Goal: Task Accomplishment & Management: Manage account settings

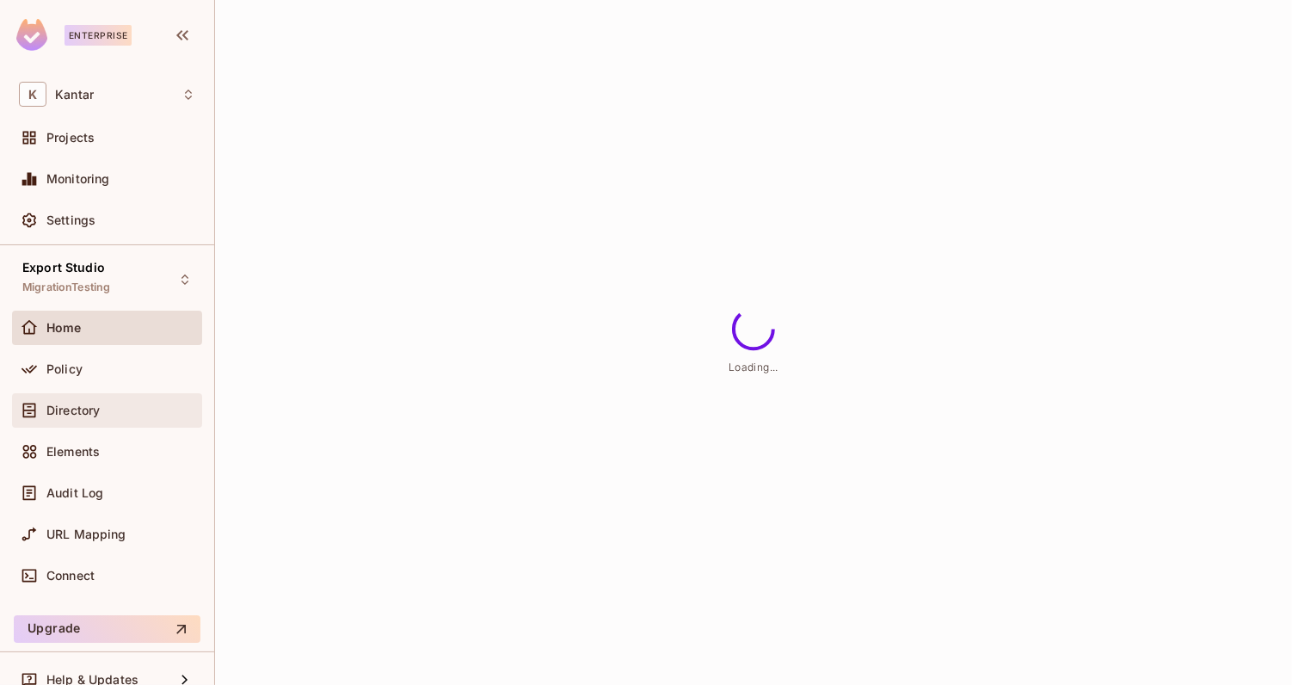
click at [109, 404] on div "Directory" at bounding box center [120, 410] width 149 height 14
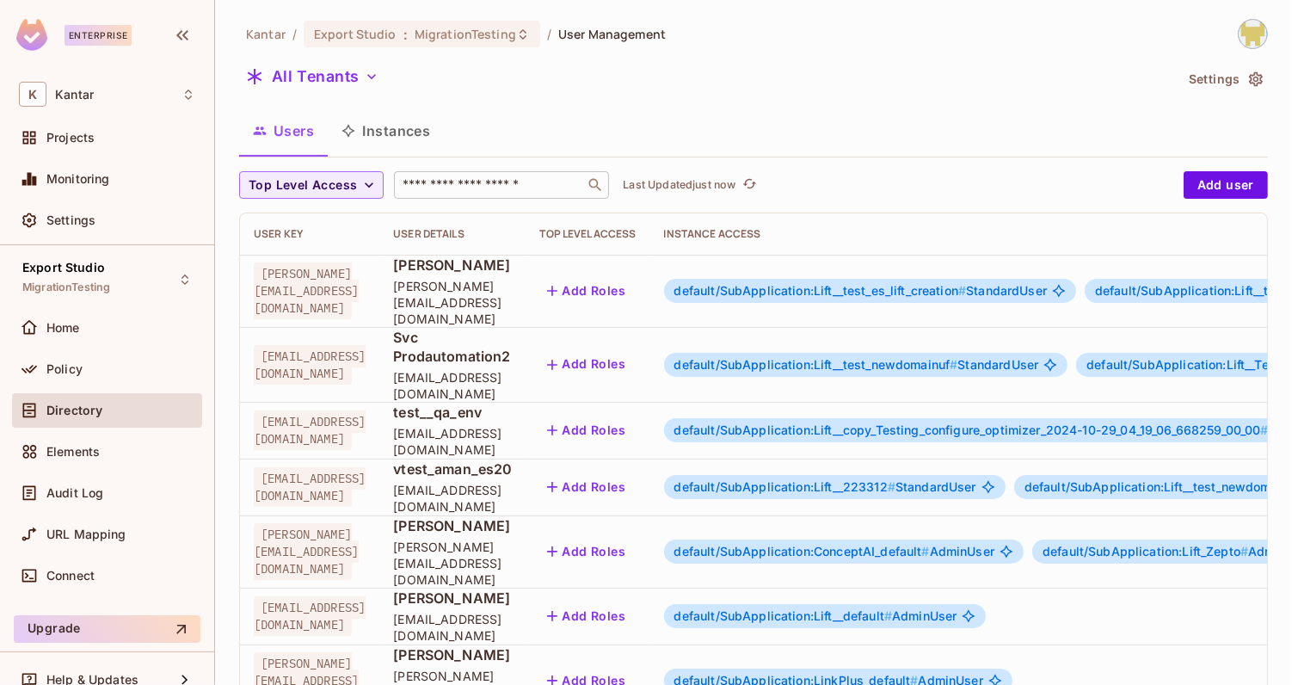
click at [439, 188] on input "text" at bounding box center [489, 184] width 181 height 17
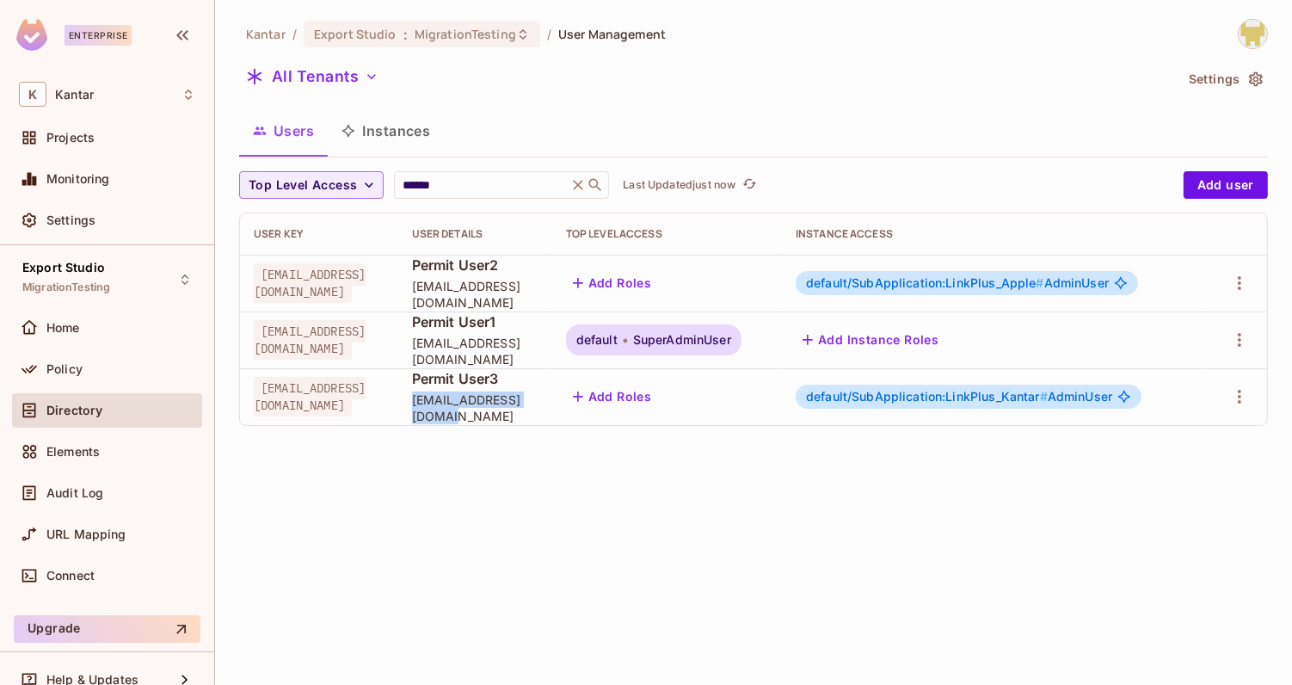
drag, startPoint x: 453, startPoint y: 406, endPoint x: 575, endPoint y: 421, distance: 122.2
click at [552, 421] on td "Permit User3 [EMAIL_ADDRESS][DOMAIN_NAME]" at bounding box center [475, 396] width 154 height 57
copy span "[EMAIL_ADDRESS][DOMAIN_NAME]"
click at [486, 187] on input "******" at bounding box center [480, 184] width 163 height 17
type input "*******"
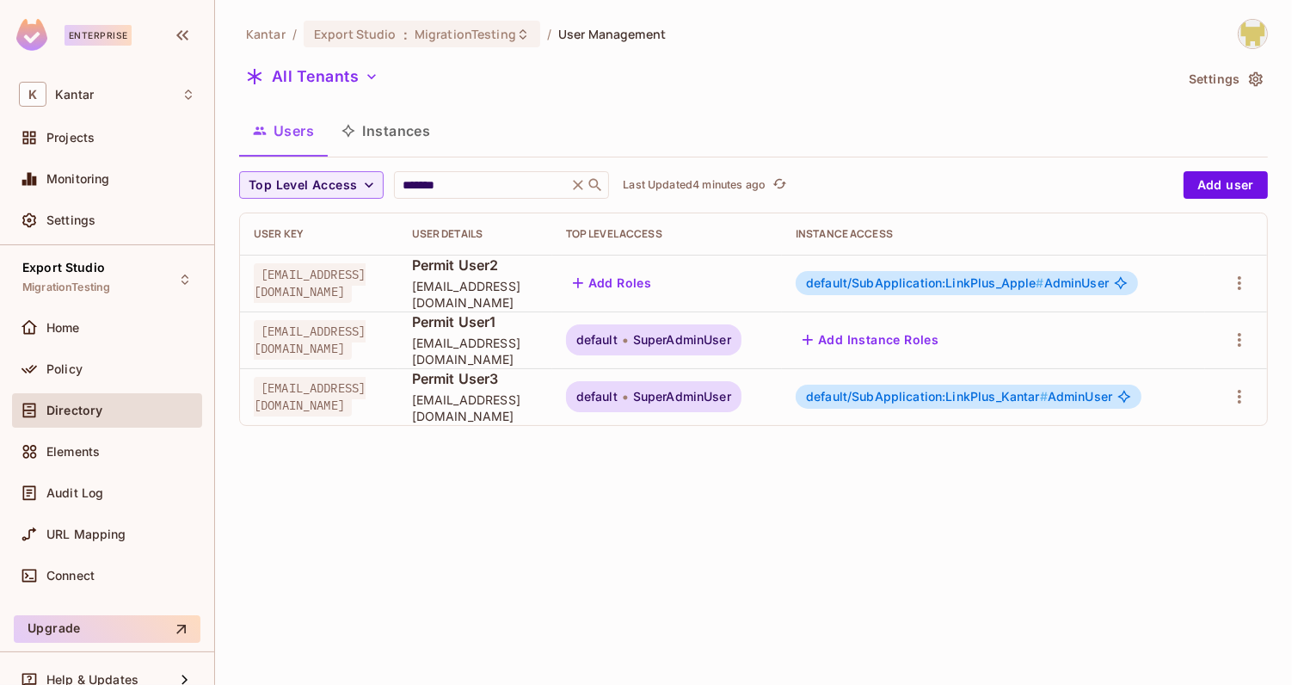
click at [367, 128] on button "Instances" at bounding box center [386, 130] width 116 height 43
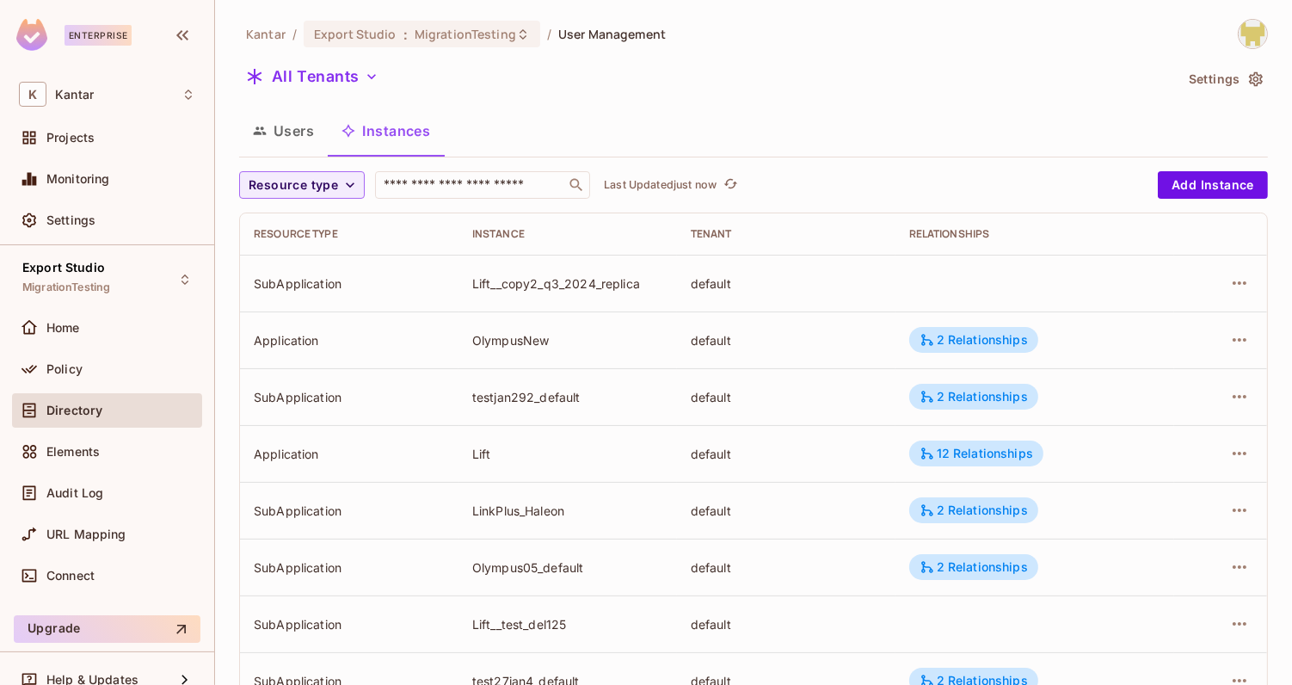
click at [305, 132] on button "Users" at bounding box center [283, 130] width 89 height 43
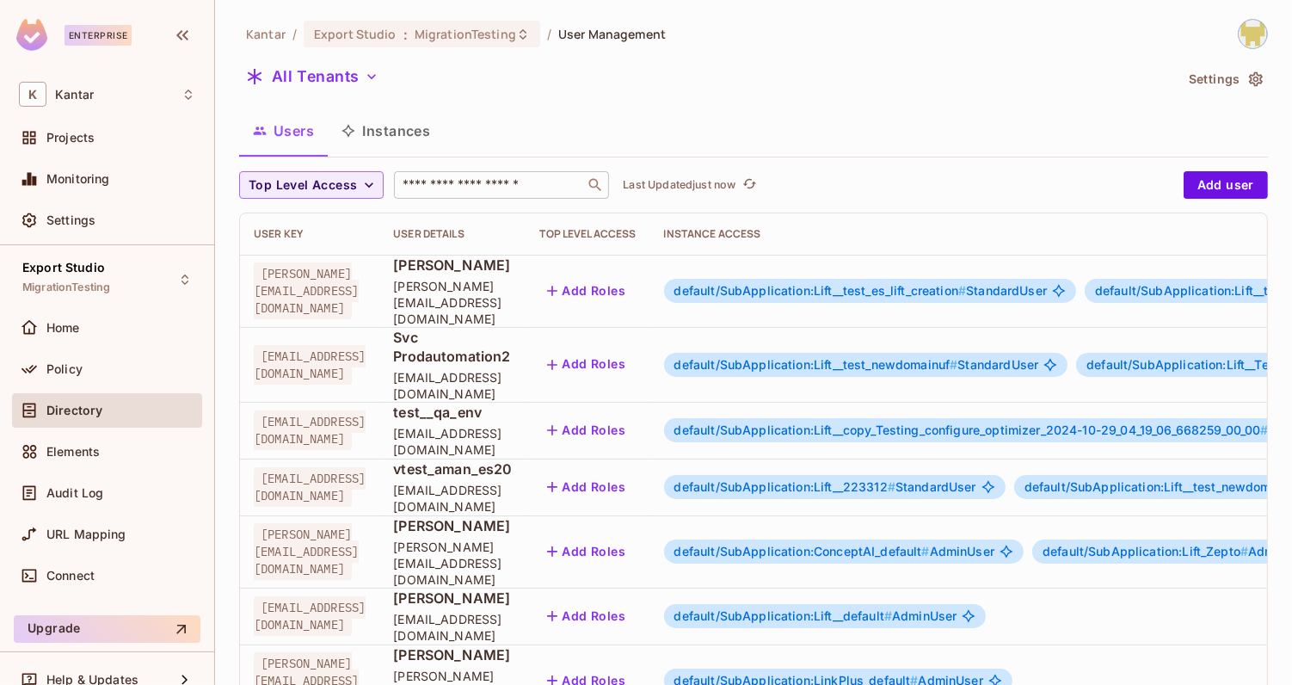
click at [450, 184] on input "text" at bounding box center [489, 184] width 181 height 17
paste input "**********"
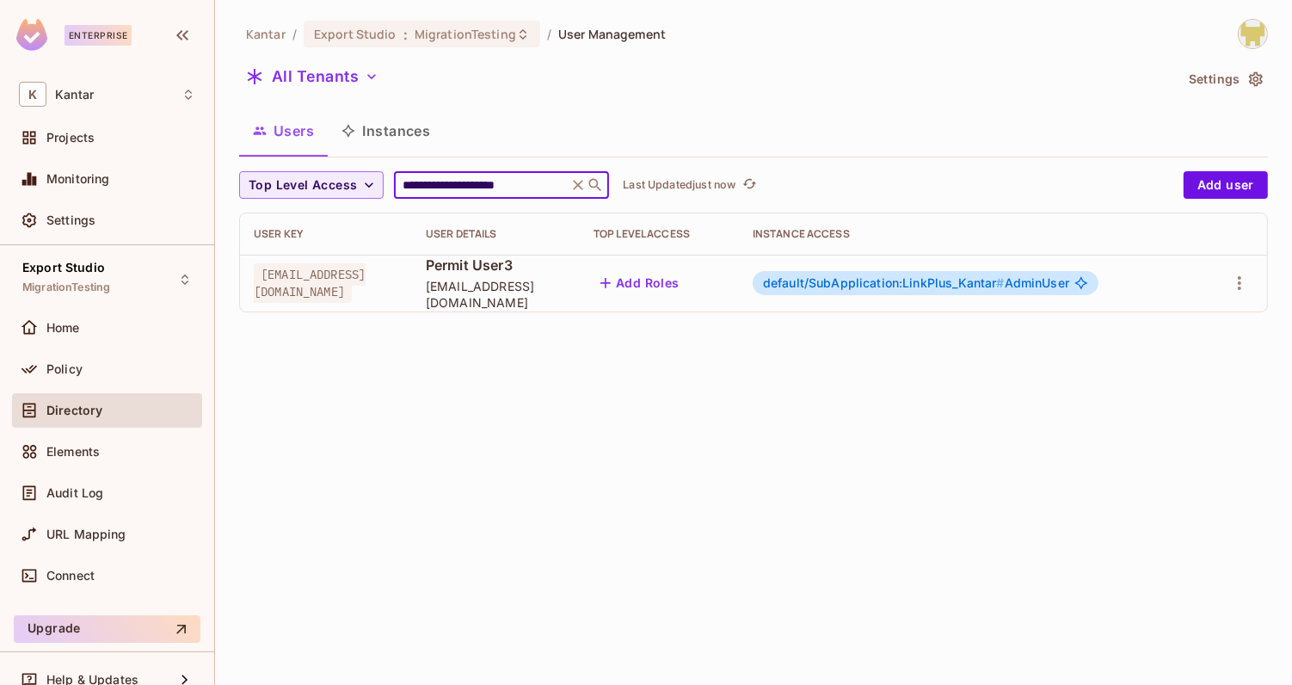
type input "**********"
click at [853, 286] on span "default/SubApplication:LinkPlus_Kantar #" at bounding box center [884, 282] width 242 height 15
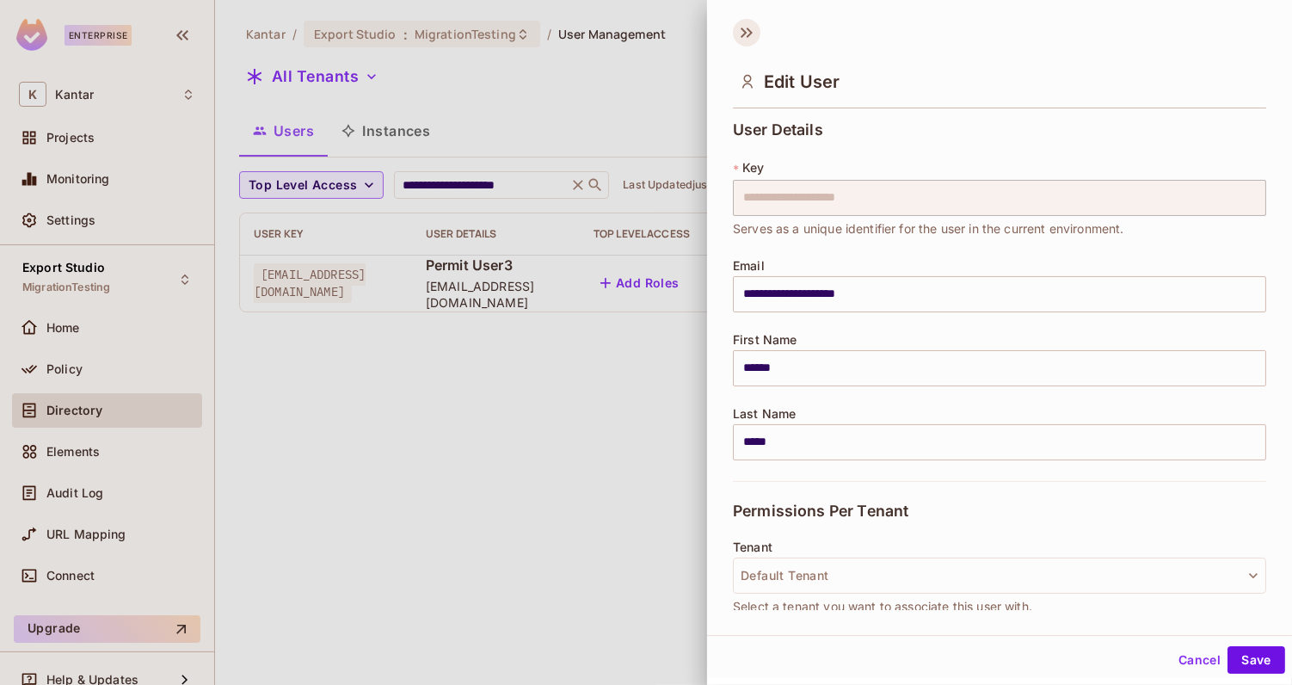
click at [742, 33] on icon at bounding box center [747, 33] width 28 height 28
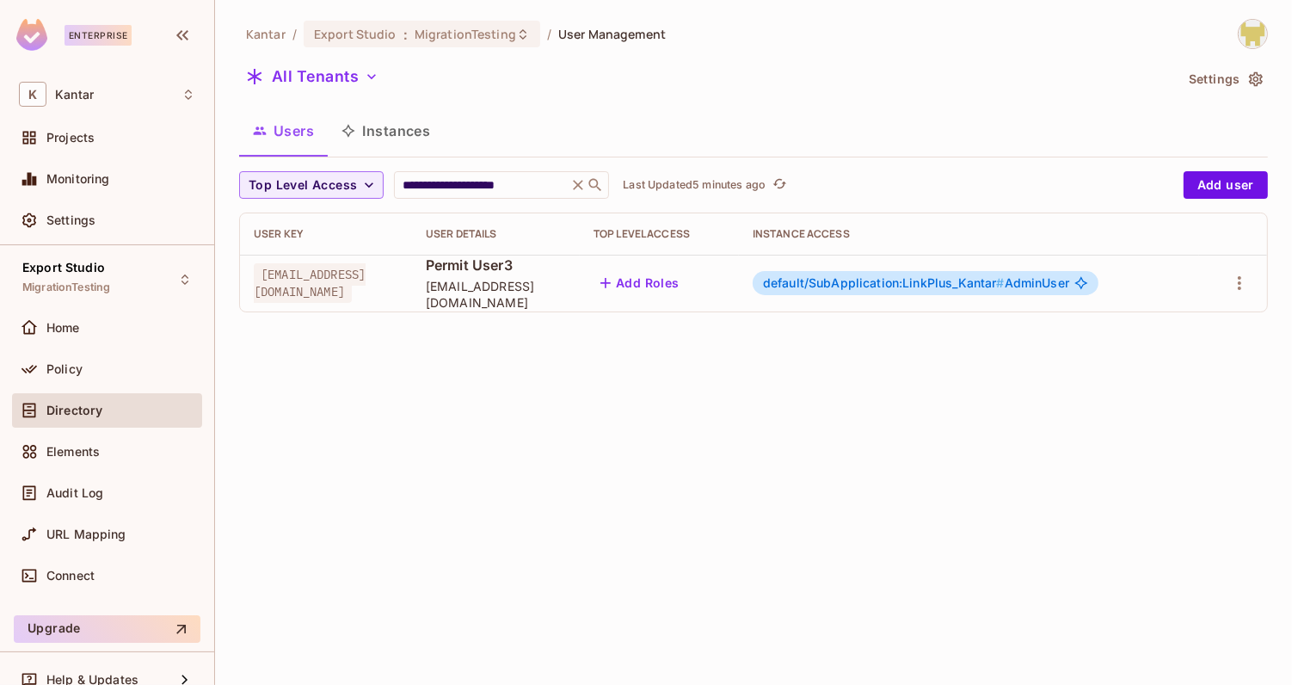
click at [686, 286] on button "Add Roles" at bounding box center [640, 283] width 93 height 28
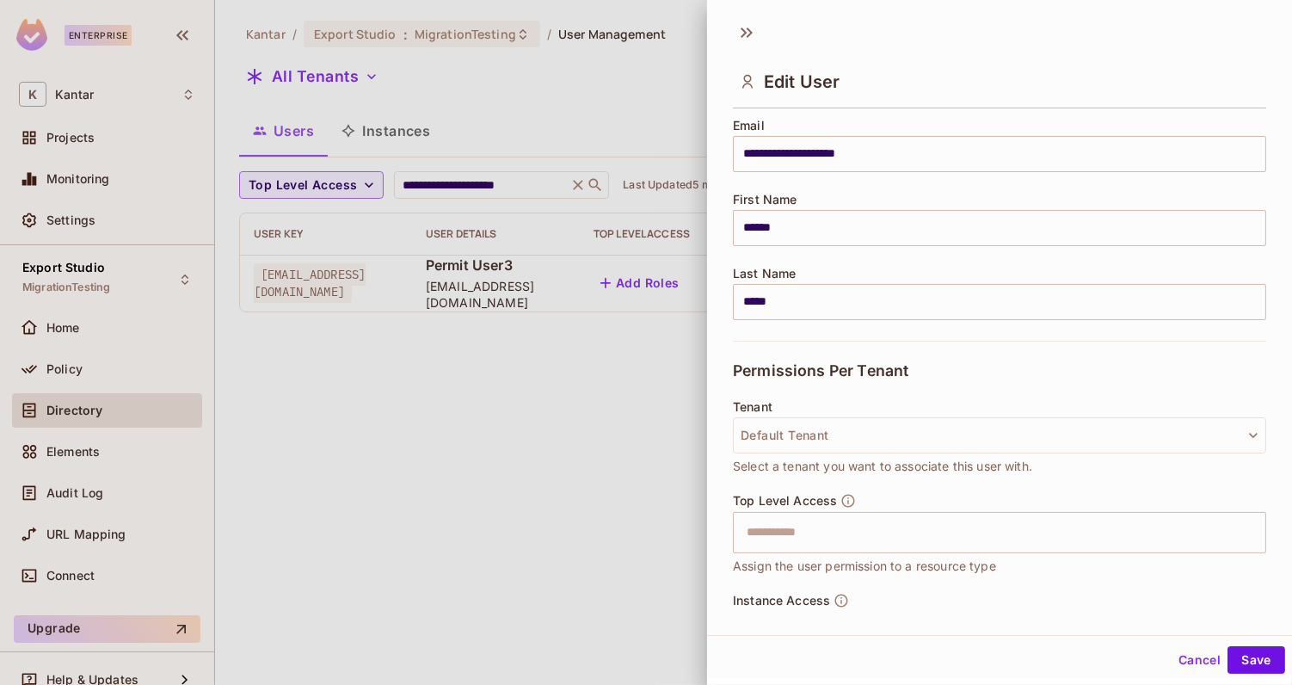
scroll to position [163, 0]
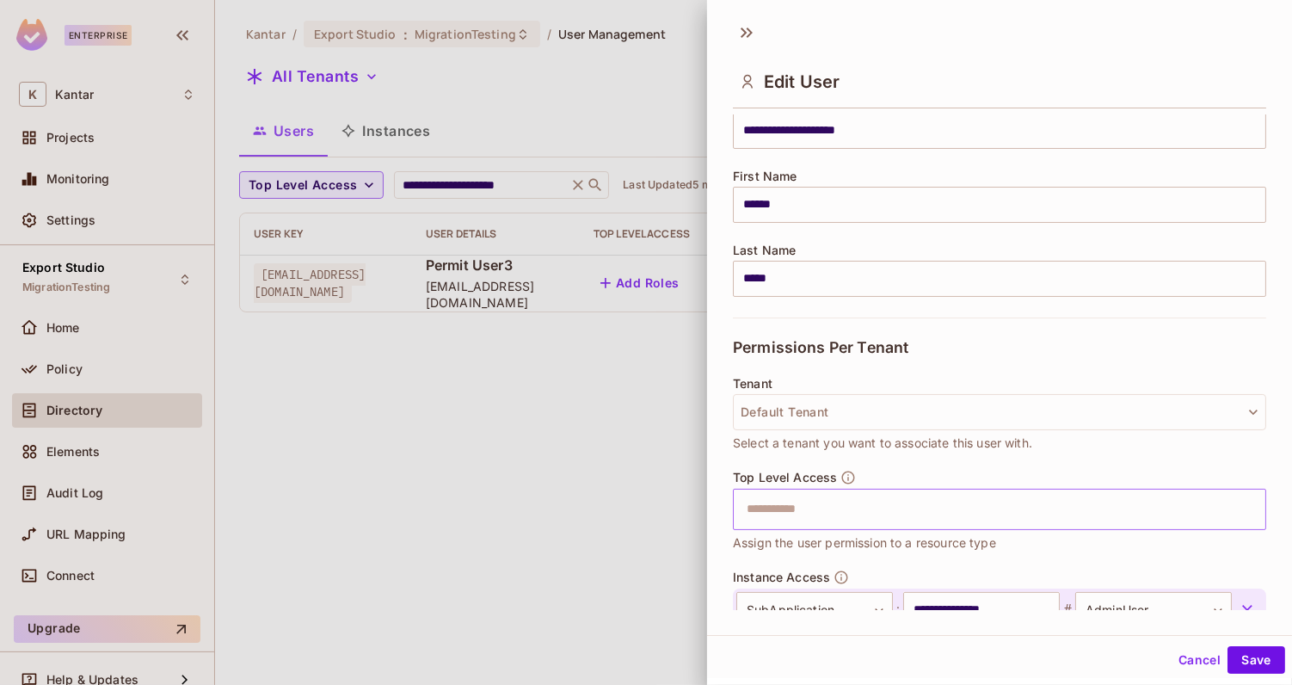
click at [810, 507] on input "text" at bounding box center [984, 509] width 496 height 34
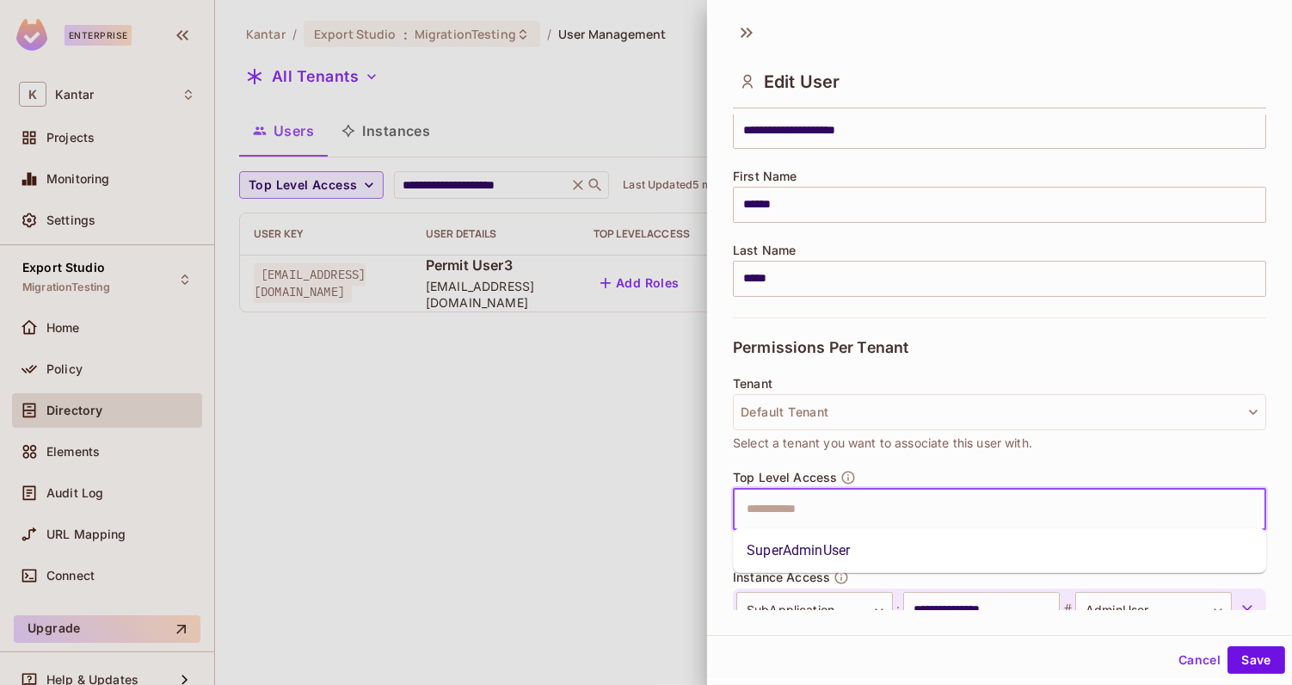
click at [808, 557] on li "SuperAdminUser" at bounding box center [999, 550] width 533 height 31
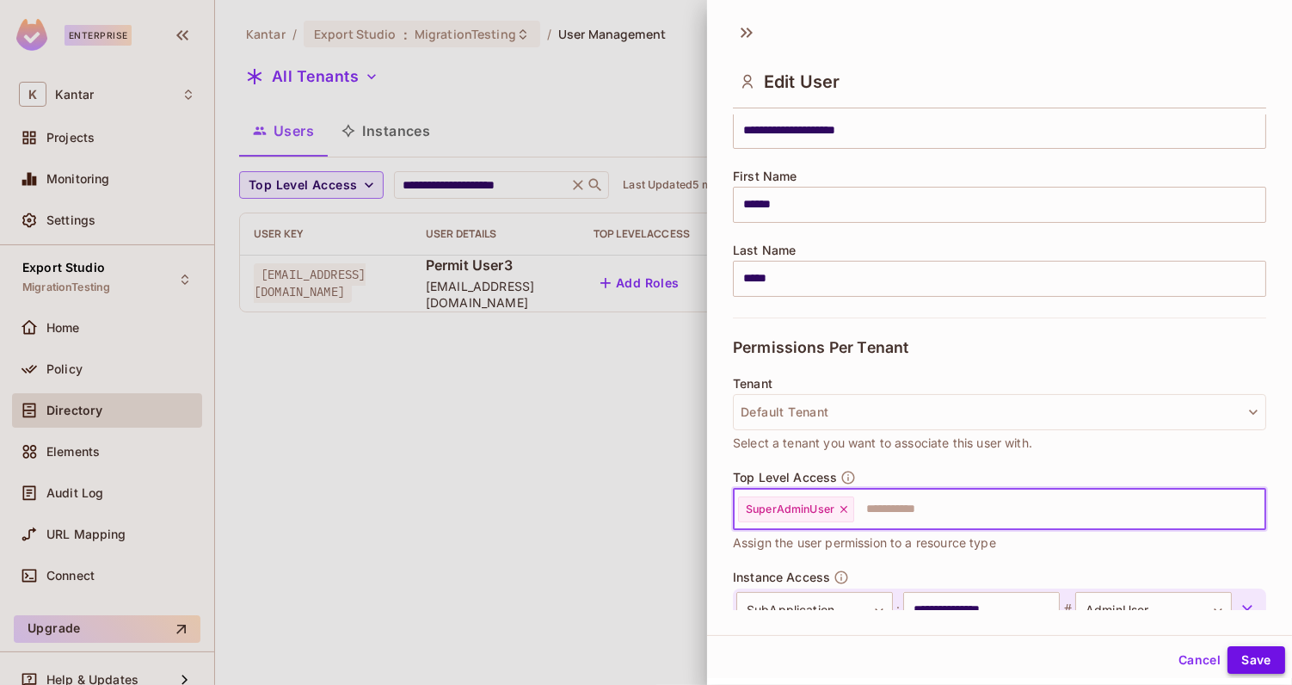
click at [1280, 665] on button "Save" at bounding box center [1256, 660] width 58 height 28
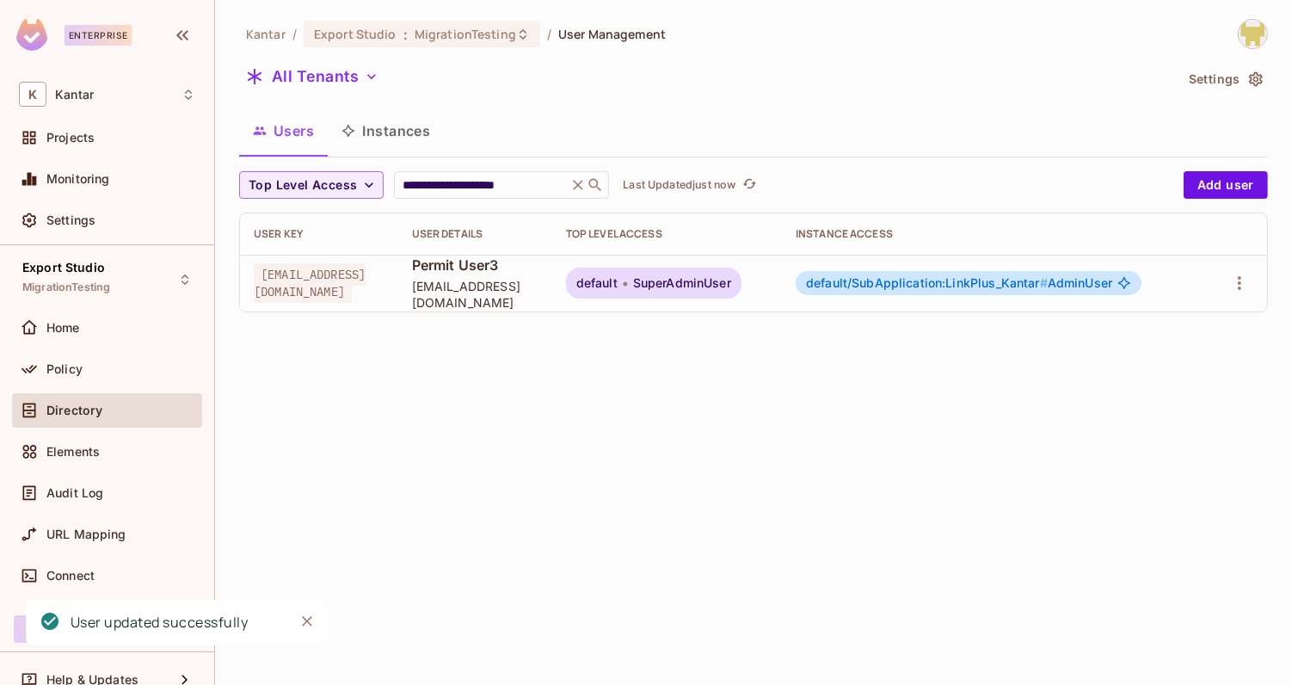
drag, startPoint x: 446, startPoint y: 308, endPoint x: 594, endPoint y: 308, distance: 147.1
click at [552, 308] on td "Permit User3 [EMAIL_ADDRESS][DOMAIN_NAME]" at bounding box center [475, 283] width 154 height 57
drag, startPoint x: 594, startPoint y: 306, endPoint x: 506, endPoint y: 294, distance: 88.6
click at [506, 294] on td "Permit User3 [EMAIL_ADDRESS][DOMAIN_NAME]" at bounding box center [475, 283] width 154 height 57
drag, startPoint x: 506, startPoint y: 295, endPoint x: 454, endPoint y: 295, distance: 51.6
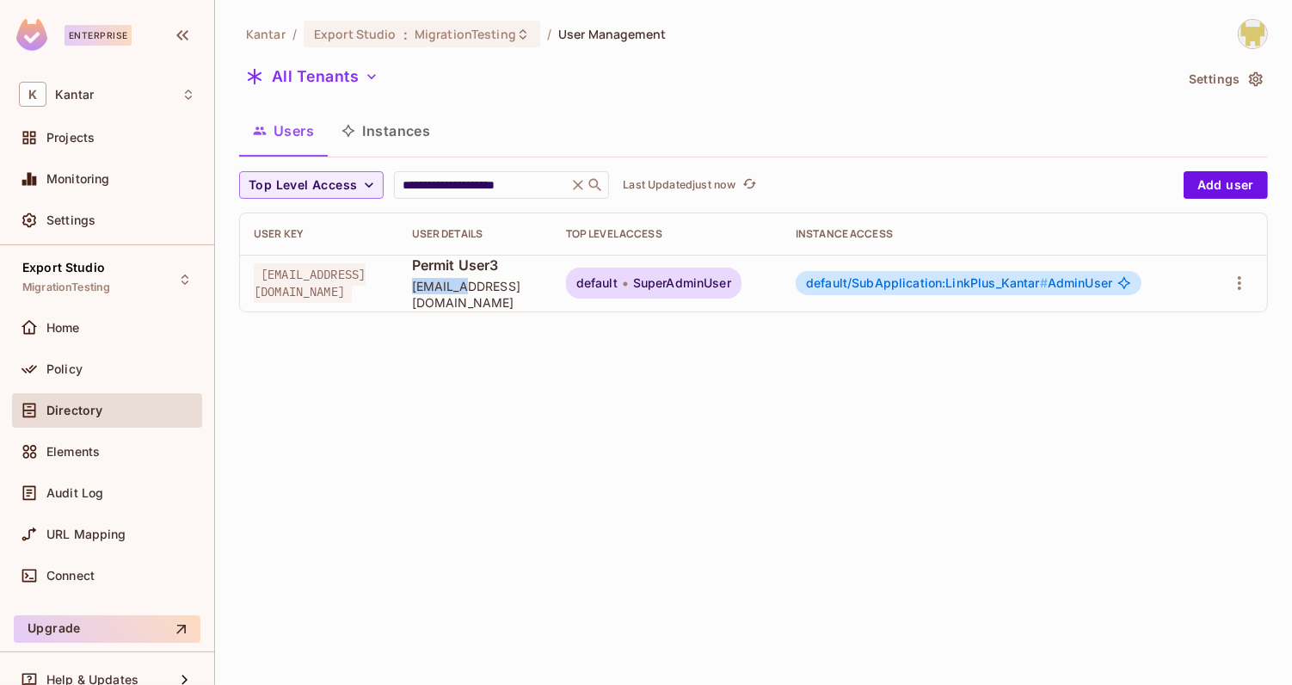
click at [454, 295] on td "Permit User3 [EMAIL_ADDRESS][DOMAIN_NAME]" at bounding box center [475, 283] width 154 height 57
drag, startPoint x: 454, startPoint y: 295, endPoint x: 624, endPoint y: 297, distance: 170.3
click at [625, 297] on tr "permit.User3@test.com Permit User3 permit.User3@test.com default SuperAdminUser…" at bounding box center [753, 283] width 1027 height 57
click at [624, 297] on td "default SuperAdminUser" at bounding box center [667, 283] width 230 height 57
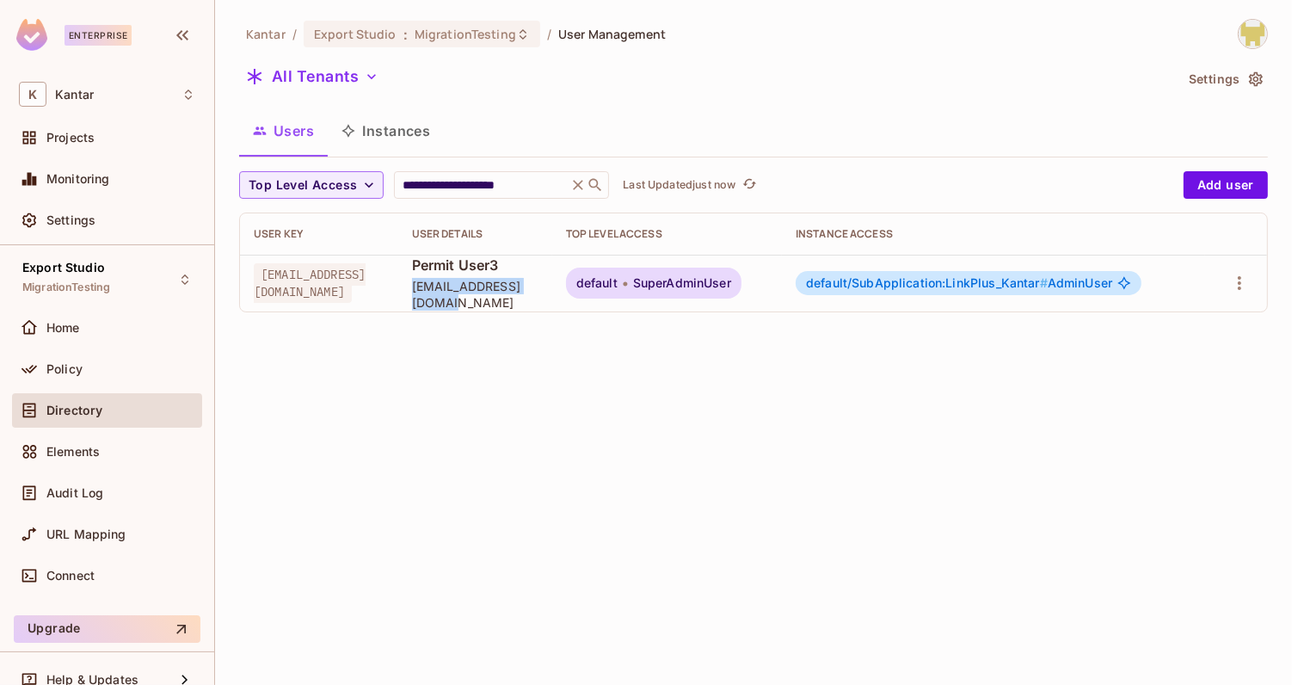
drag, startPoint x: 452, startPoint y: 300, endPoint x: 595, endPoint y: 306, distance: 142.9
click at [552, 306] on td "Permit User3 [EMAIL_ADDRESS][DOMAIN_NAME]" at bounding box center [475, 283] width 154 height 57
copy span "[EMAIL_ADDRESS][DOMAIN_NAME]"
click at [413, 136] on button "Instances" at bounding box center [386, 130] width 116 height 43
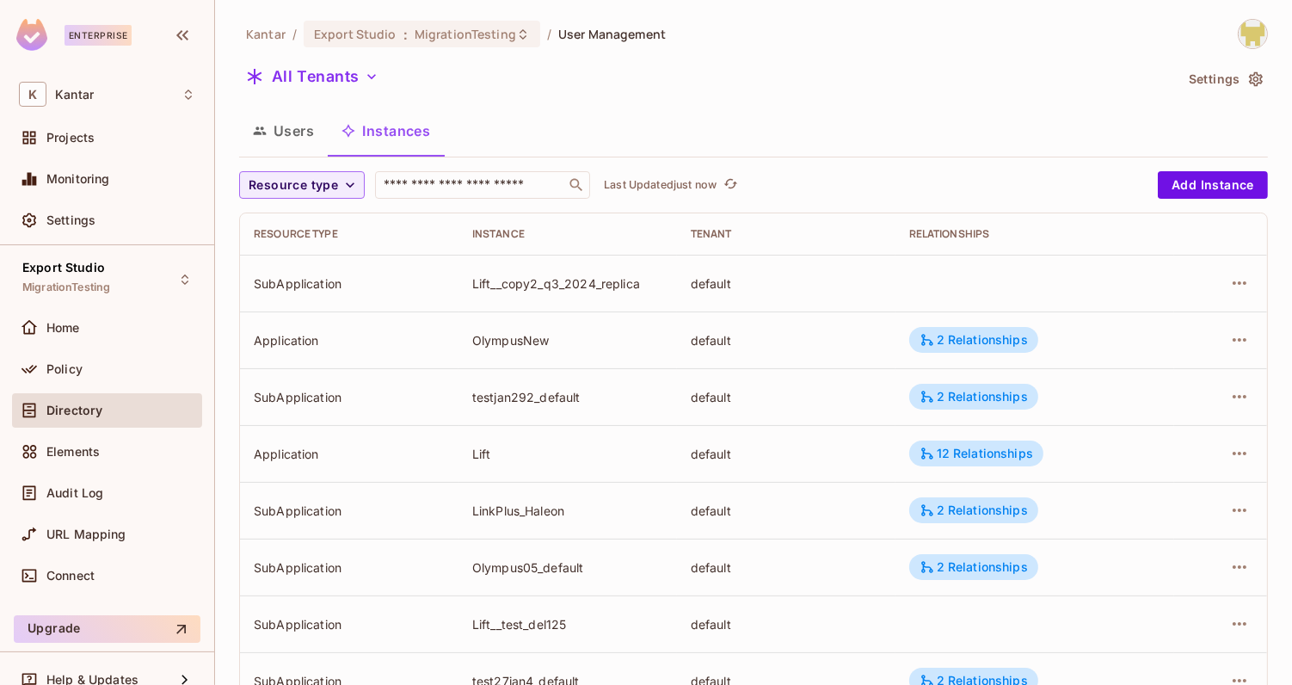
click at [293, 138] on button "Users" at bounding box center [283, 130] width 89 height 43
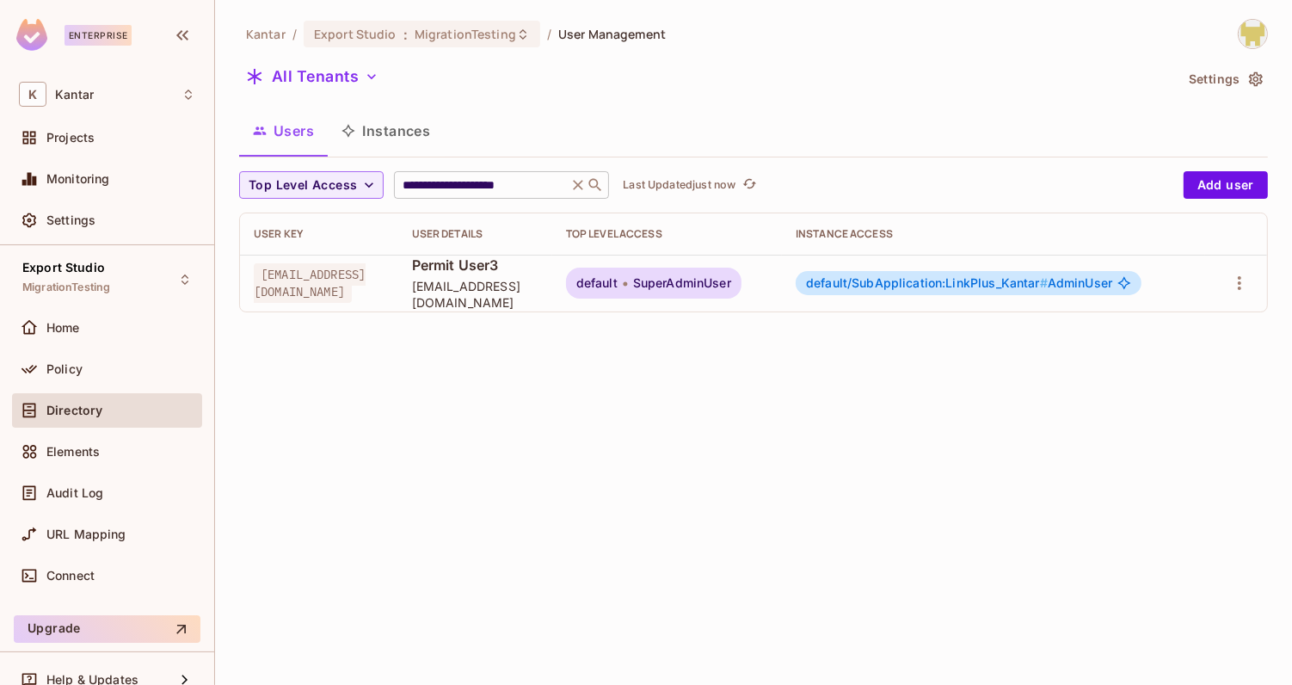
click at [544, 189] on input "**********" at bounding box center [480, 184] width 163 height 17
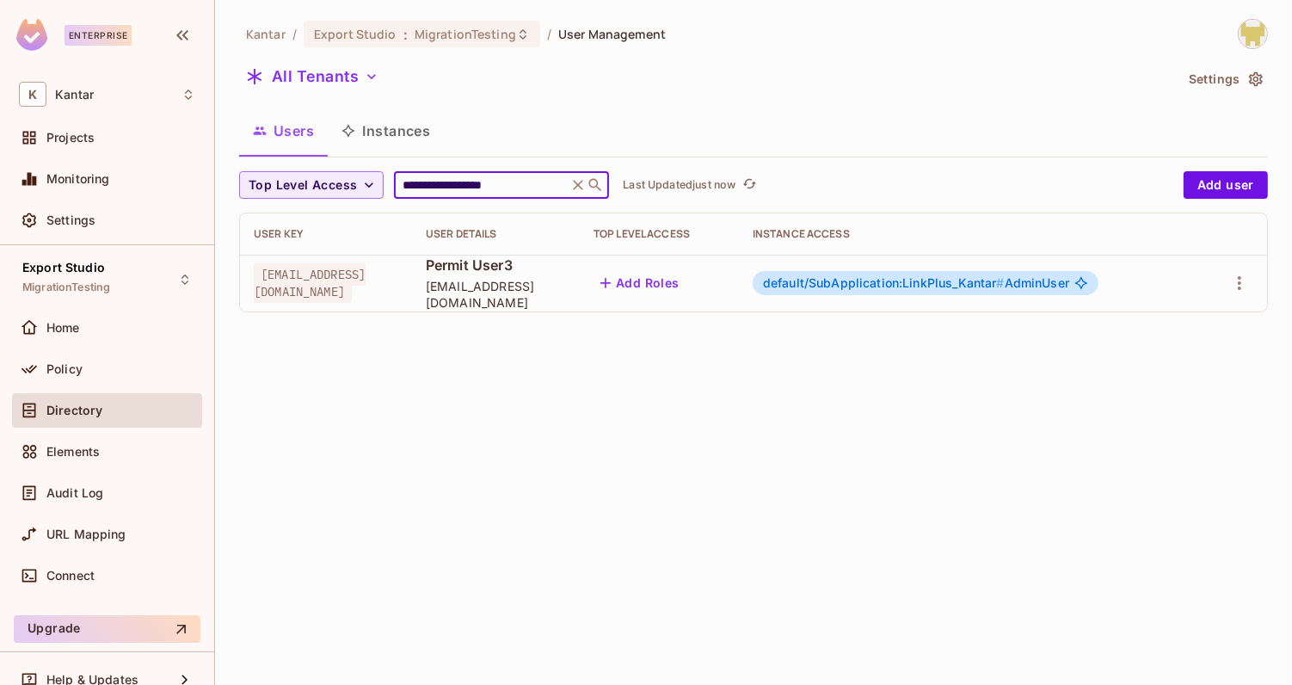
type input "**********"
click at [560, 73] on div "All Tenants" at bounding box center [706, 79] width 934 height 33
